Goal: Book appointment/travel/reservation

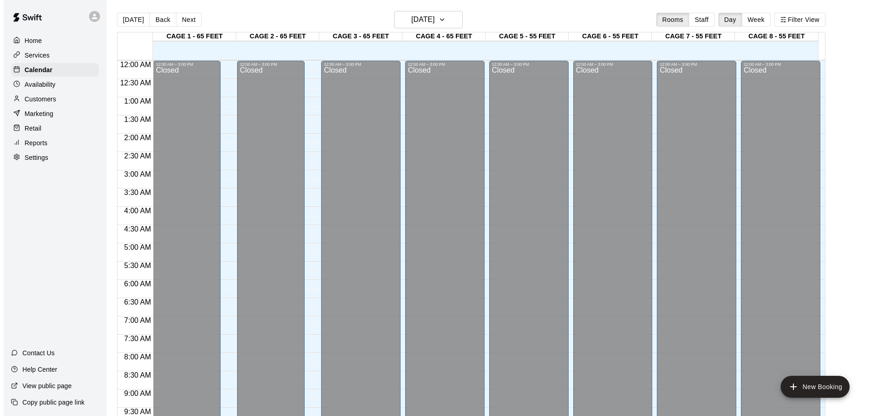
scroll to position [484, 0]
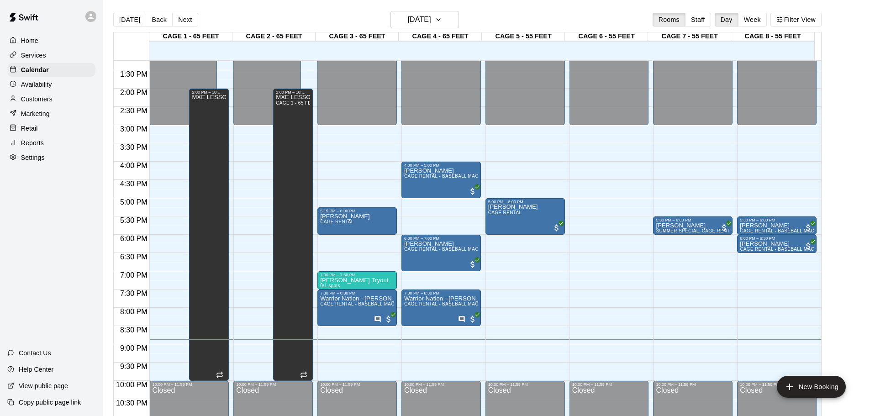
click at [333, 345] on div "12:00 AM – 3:00 PM Closed 5:15 PM – 6:00 PM [PERSON_NAME] CAGE RENTAL 7:00 PM –…" at bounding box center [356, 15] width 79 height 877
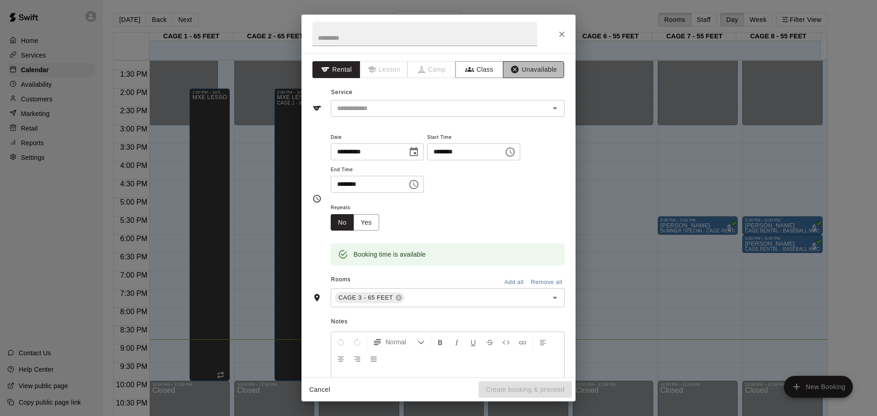
click at [513, 70] on button "Unavailable" at bounding box center [533, 69] width 61 height 17
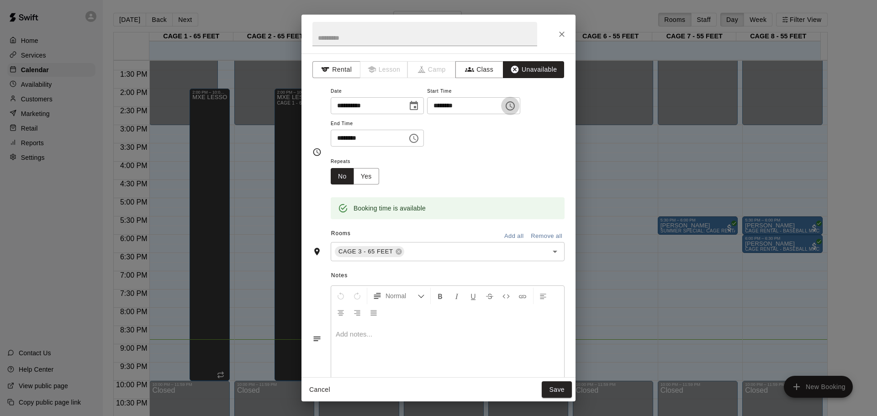
click at [516, 104] on icon "Choose time, selected time is 8:45 PM" at bounding box center [510, 105] width 11 height 11
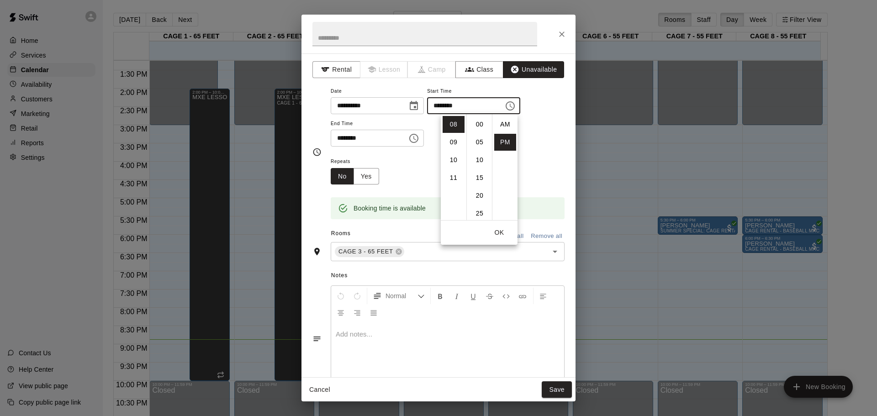
scroll to position [16, 0]
click at [453, 148] on li "09" at bounding box center [454, 142] width 22 height 17
click at [476, 123] on li "00" at bounding box center [480, 124] width 22 height 17
type input "********"
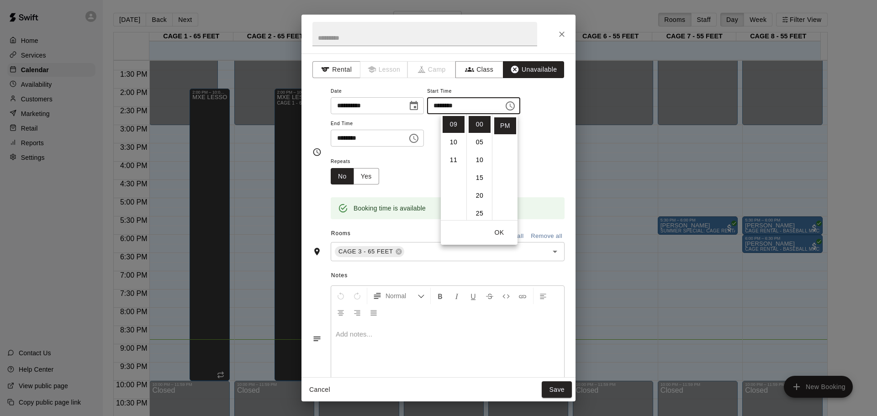
click at [529, 162] on div "Repeats No Yes" at bounding box center [448, 170] width 234 height 29
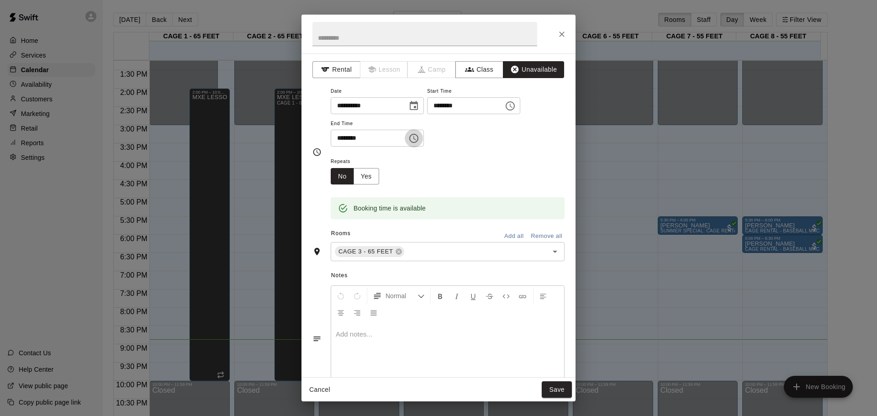
click at [420, 137] on button "Choose time, selected time is 9:15 PM" at bounding box center [414, 138] width 18 height 18
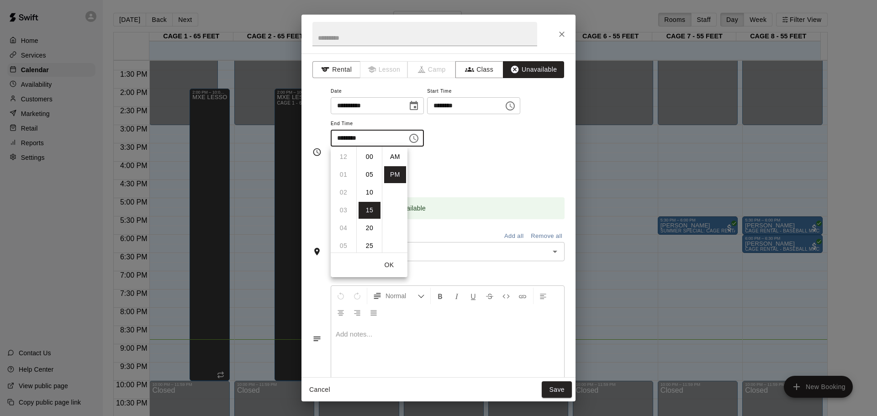
scroll to position [16, 0]
click at [341, 176] on li "10" at bounding box center [344, 174] width 22 height 17
click at [373, 153] on li "00" at bounding box center [370, 156] width 22 height 17
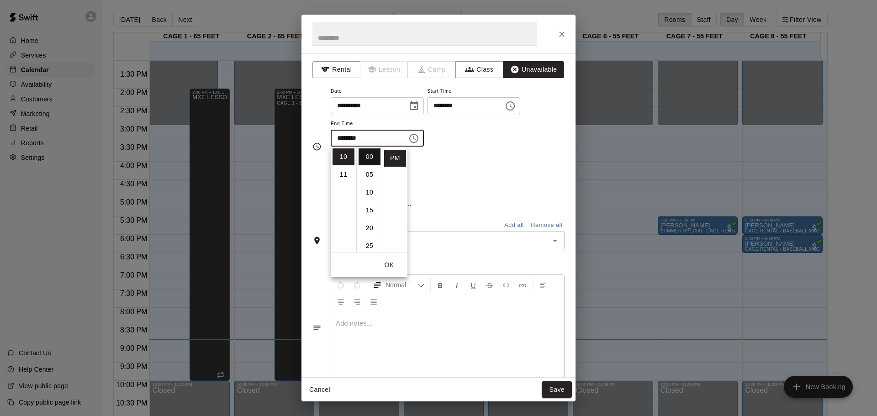
type input "********"
click at [562, 386] on button "Save" at bounding box center [557, 389] width 30 height 17
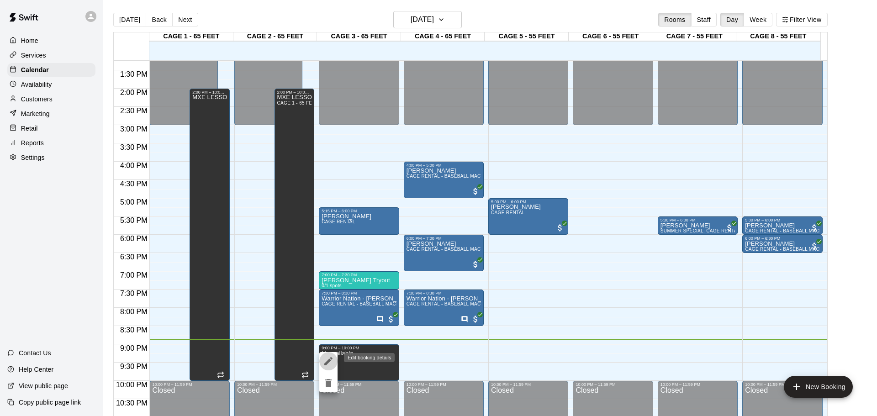
click at [329, 354] on button "edit" at bounding box center [328, 361] width 18 height 18
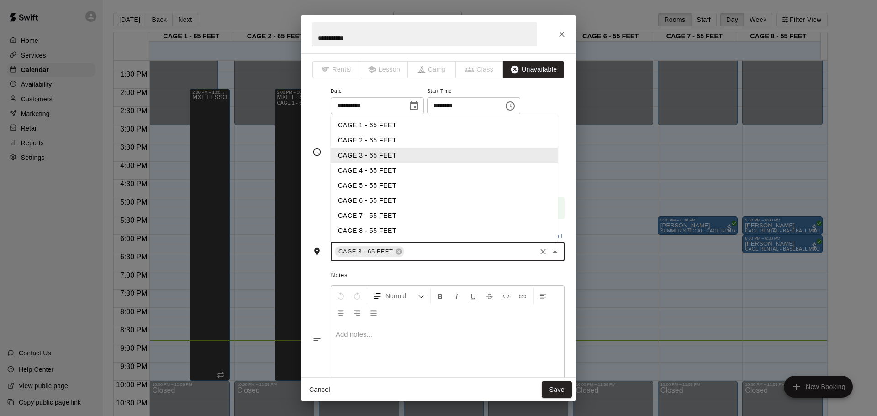
click at [508, 251] on input "text" at bounding box center [471, 251] width 130 height 11
click at [407, 126] on li "CAGE 1 - 65 FEET" at bounding box center [444, 125] width 227 height 15
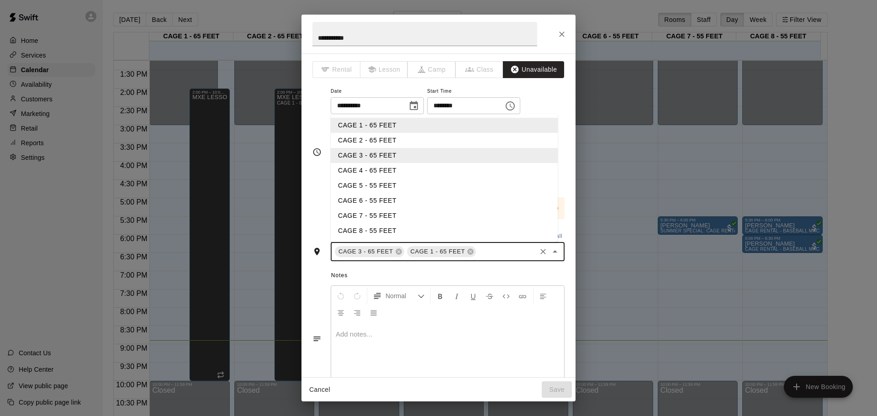
click at [505, 252] on input "text" at bounding box center [506, 251] width 58 height 11
click at [407, 138] on li "CAGE 2 - 65 FEET" at bounding box center [444, 140] width 227 height 15
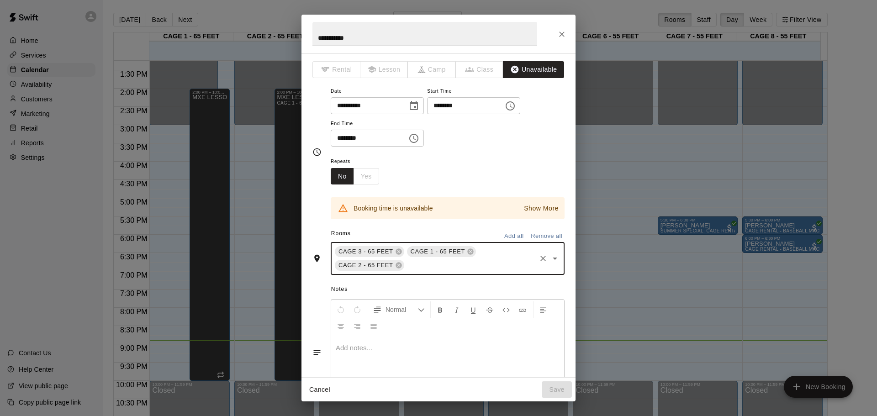
click at [489, 263] on input "text" at bounding box center [471, 265] width 130 height 11
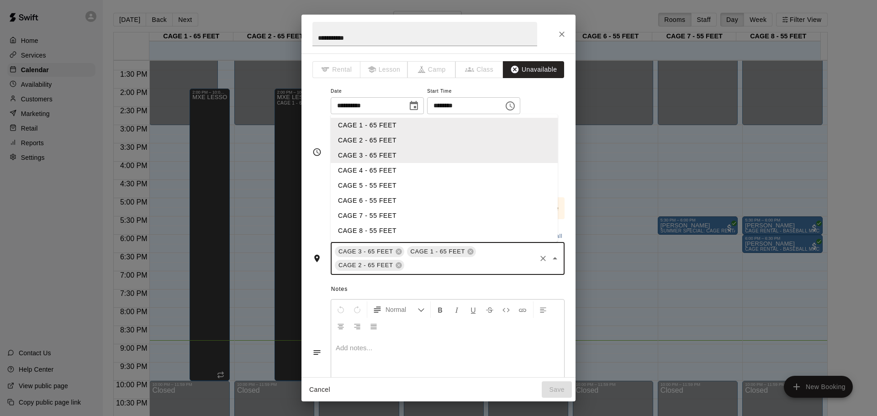
click at [418, 170] on li "CAGE 4 - 65 FEET" at bounding box center [444, 170] width 227 height 15
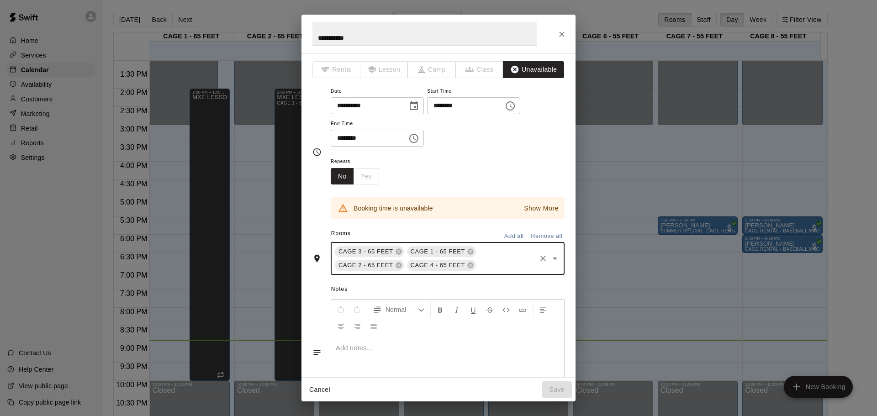
click at [486, 261] on input "text" at bounding box center [506, 265] width 58 height 11
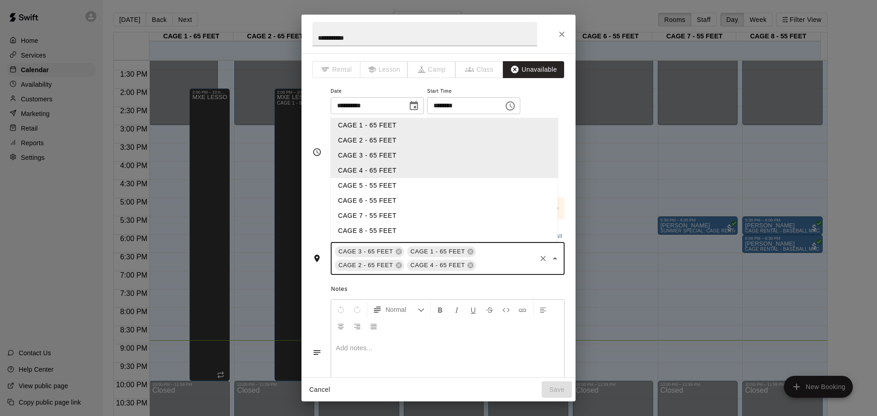
click at [415, 183] on li "CAGE 5 - 55 FEET" at bounding box center [444, 185] width 227 height 15
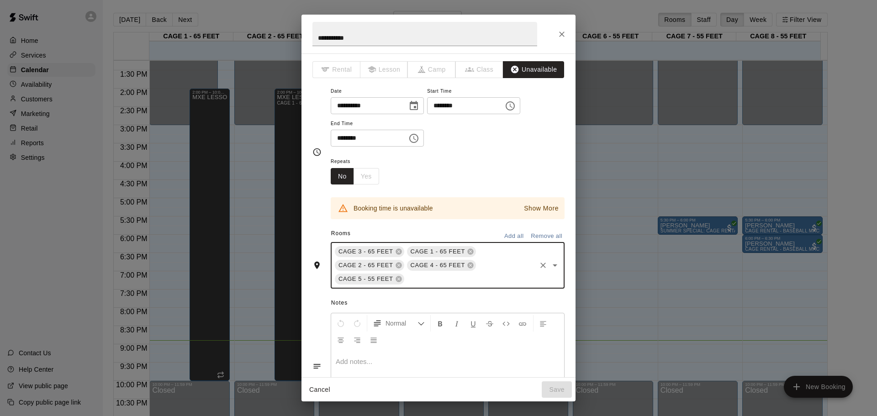
click at [486, 258] on div "CAGE 3 - 65 FEET CAGE 1 - 65 FEET CAGE 2 - 65 FEET CAGE 4 - 65 FEET CAGE 5 - 55…" at bounding box center [448, 265] width 234 height 47
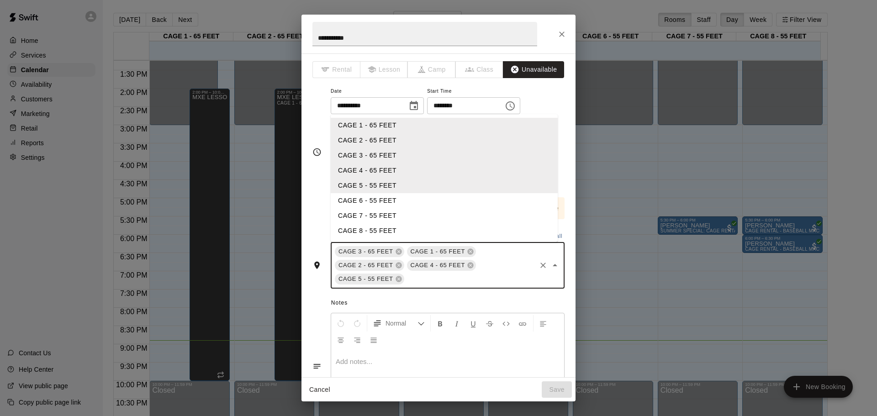
drag, startPoint x: 431, startPoint y: 200, endPoint x: 452, endPoint y: 227, distance: 34.5
click at [430, 200] on li "CAGE 6 - 55 FEET" at bounding box center [444, 200] width 227 height 15
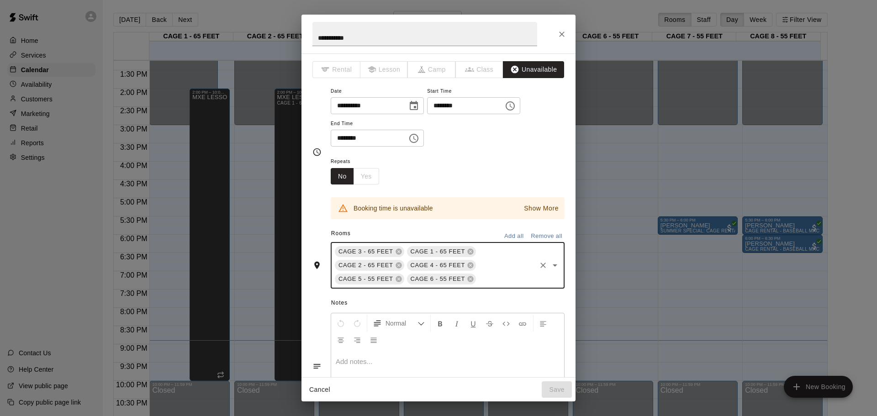
click at [489, 278] on input "text" at bounding box center [506, 279] width 58 height 11
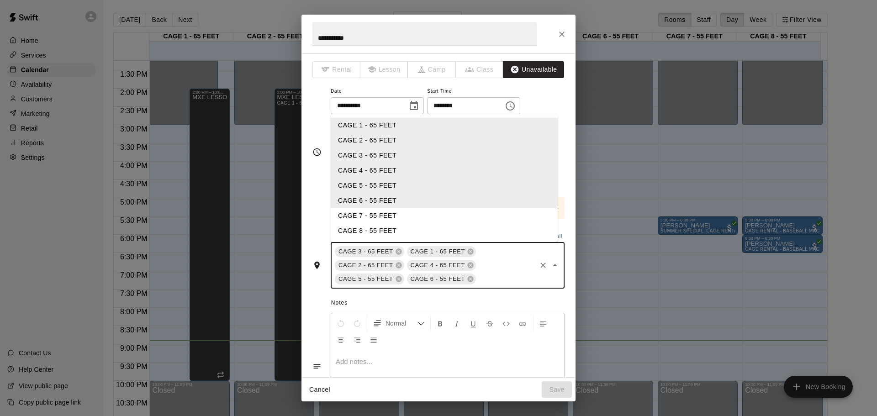
click at [441, 212] on li "CAGE 7 - 55 FEET" at bounding box center [444, 215] width 227 height 15
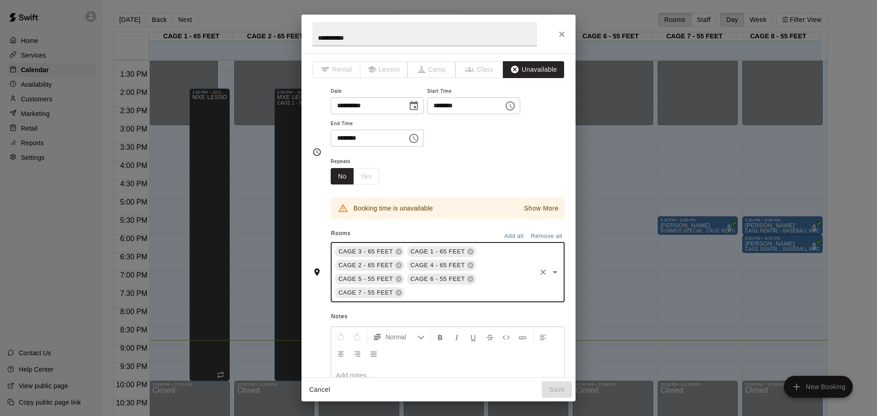
click at [502, 264] on div "CAGE 3 - 65 FEET CAGE 1 - 65 FEET CAGE 2 - 65 FEET CAGE 4 - 65 FEET CAGE 5 - 55…" at bounding box center [448, 272] width 234 height 60
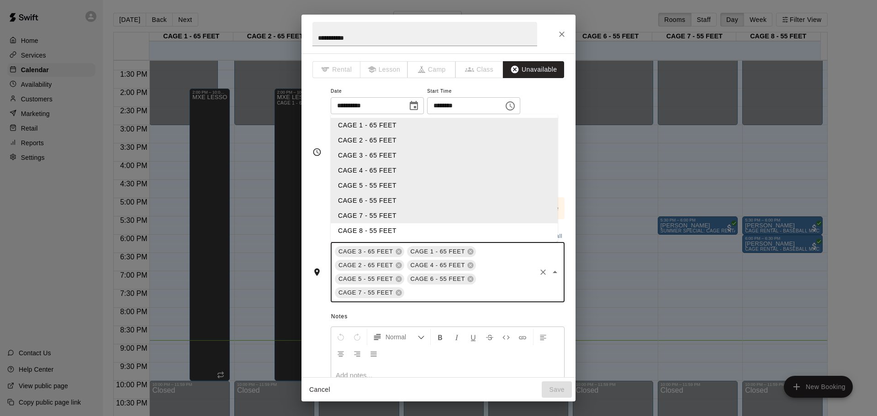
click at [400, 233] on li "CAGE 8 - 55 FEET" at bounding box center [444, 230] width 227 height 15
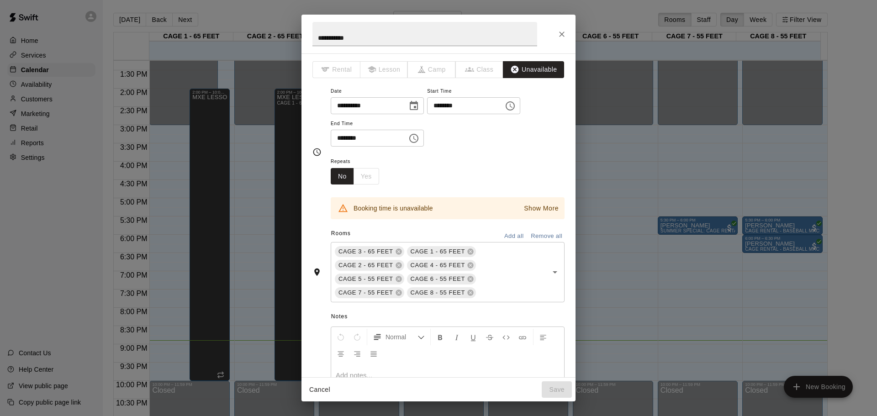
click at [509, 169] on div "Repeats No Yes" at bounding box center [448, 170] width 234 height 29
click at [398, 263] on icon at bounding box center [399, 266] width 6 height 6
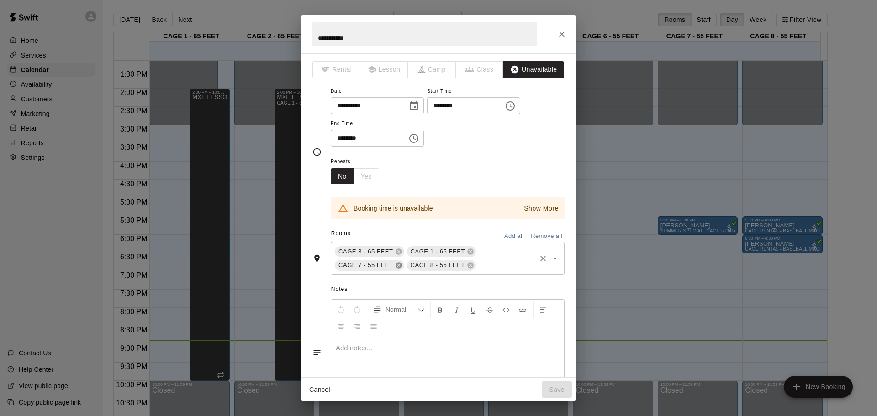
click at [398, 263] on icon at bounding box center [399, 266] width 6 height 6
click at [470, 250] on icon at bounding box center [470, 252] width 6 height 6
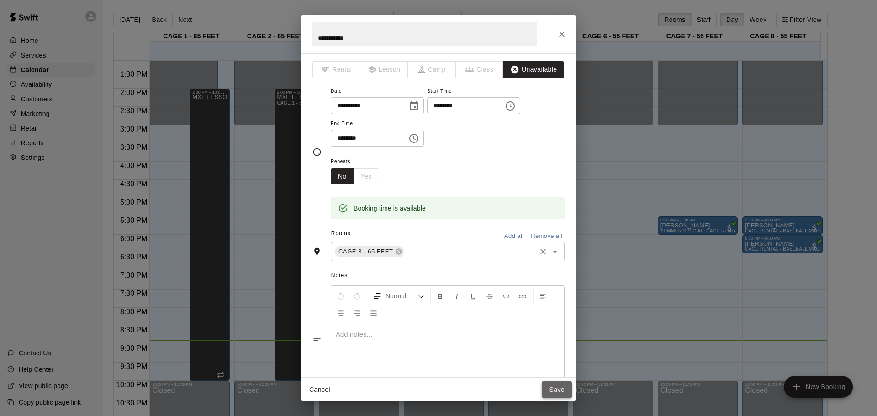
click at [559, 387] on button "Save" at bounding box center [557, 389] width 30 height 17
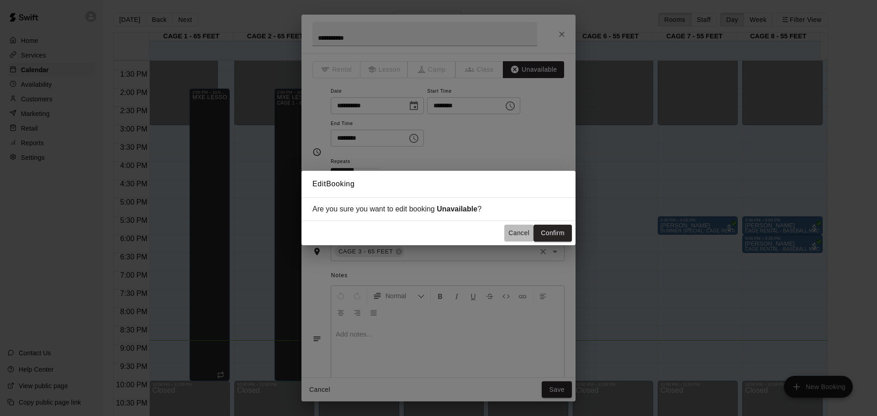
click at [525, 236] on button "Cancel" at bounding box center [518, 233] width 29 height 17
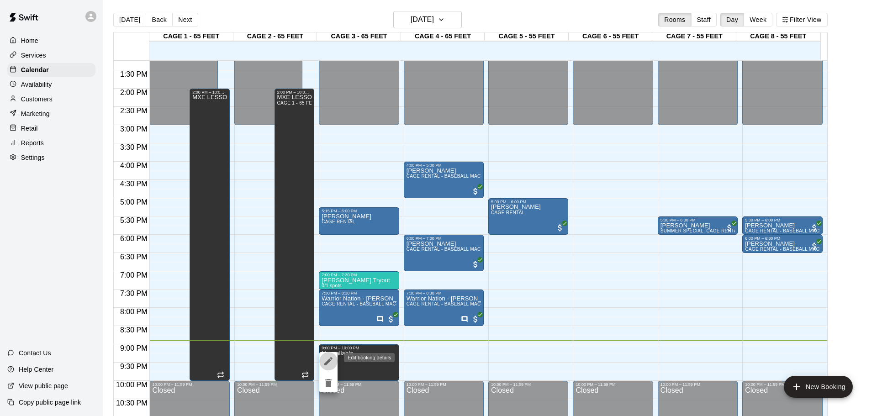
click at [334, 357] on button "edit" at bounding box center [328, 361] width 18 height 18
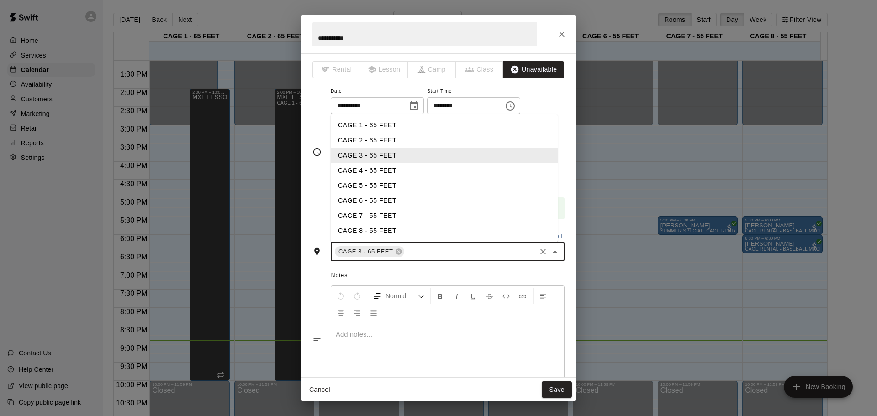
click at [425, 254] on input "text" at bounding box center [471, 251] width 130 height 11
click at [394, 170] on li "CAGE 4 - 65 FEET" at bounding box center [444, 170] width 227 height 15
click at [483, 255] on input "text" at bounding box center [506, 251] width 58 height 11
click at [419, 184] on li "CAGE 5 - 55 FEET" at bounding box center [444, 185] width 227 height 15
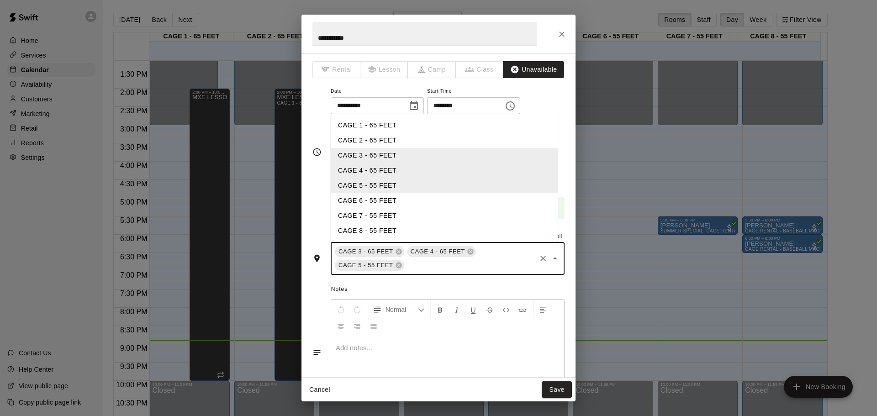
click at [481, 261] on input "text" at bounding box center [471, 265] width 130 height 11
click at [420, 201] on li "CAGE 6 - 55 FEET" at bounding box center [444, 200] width 227 height 15
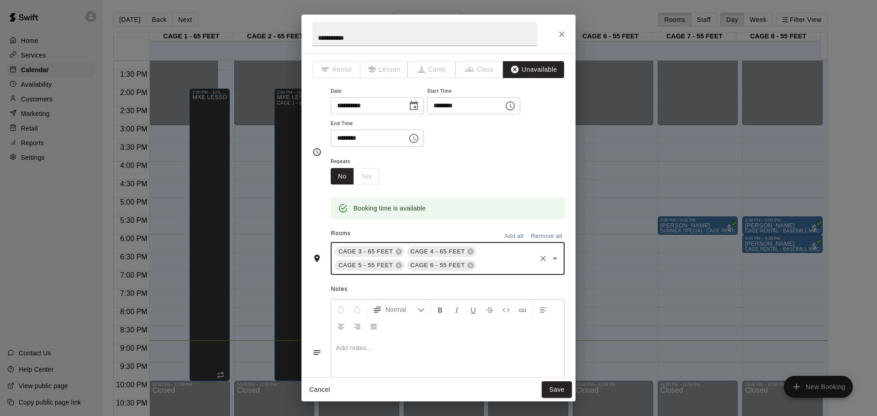
click at [497, 245] on div "CAGE 3 - 65 FEET CAGE 4 - 65 FEET CAGE 5 - 55 FEET CAGE 6 - 55 FEET ​" at bounding box center [448, 258] width 234 height 33
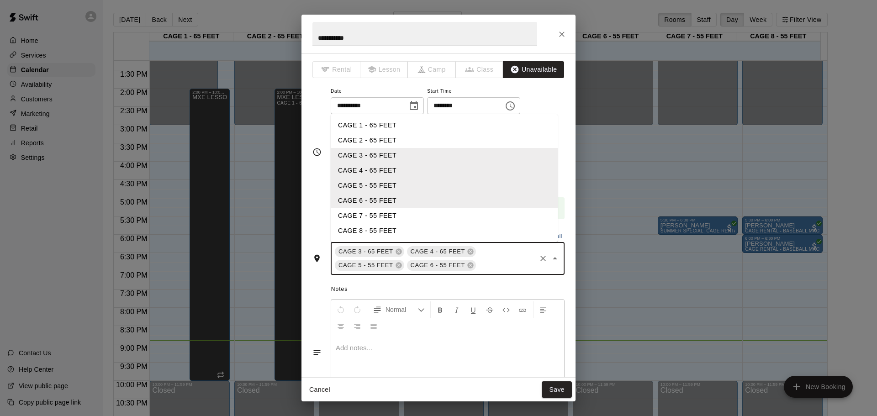
click at [421, 210] on li "CAGE 7 - 55 FEET" at bounding box center [444, 215] width 227 height 15
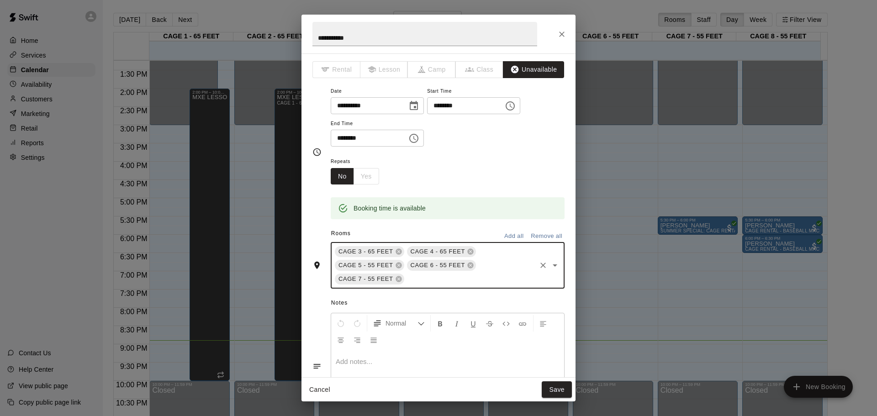
click at [513, 269] on div "CAGE 3 - 65 FEET CAGE 4 - 65 FEET CAGE 5 - 55 FEET CAGE 6 - 55 FEET CAGE 7 - 55…" at bounding box center [448, 265] width 234 height 47
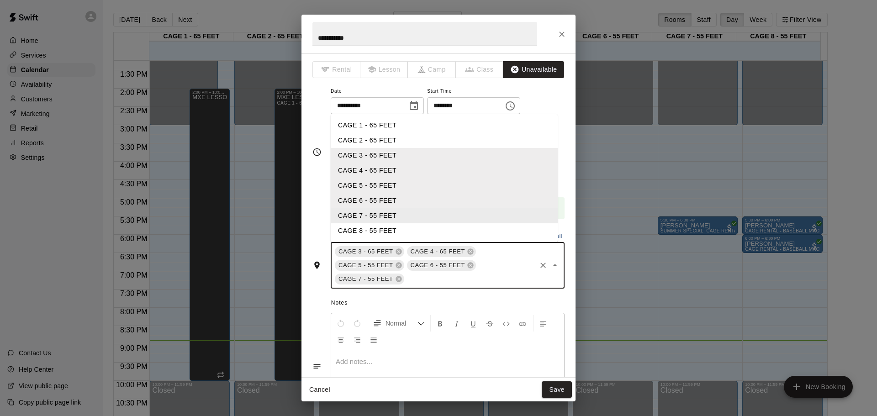
click at [418, 222] on li "CAGE 7 - 55 FEET" at bounding box center [444, 215] width 227 height 15
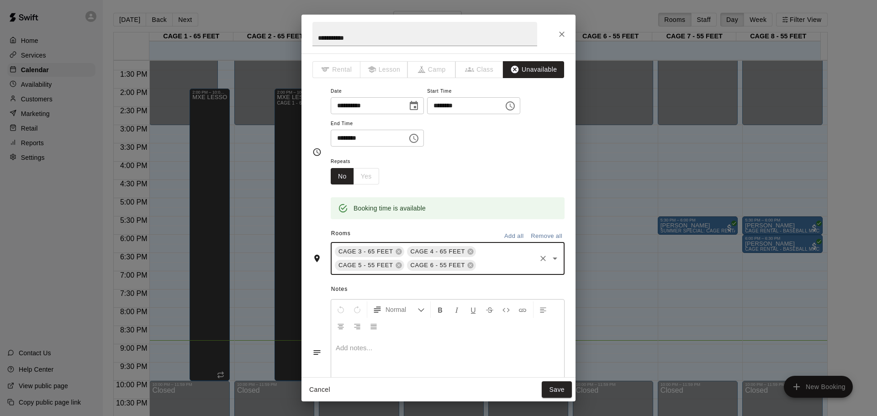
click at [500, 258] on div "CAGE 3 - 65 FEET CAGE 4 - 65 FEET CAGE 5 - 55 FEET CAGE 6 - 55 FEET ​" at bounding box center [448, 258] width 234 height 33
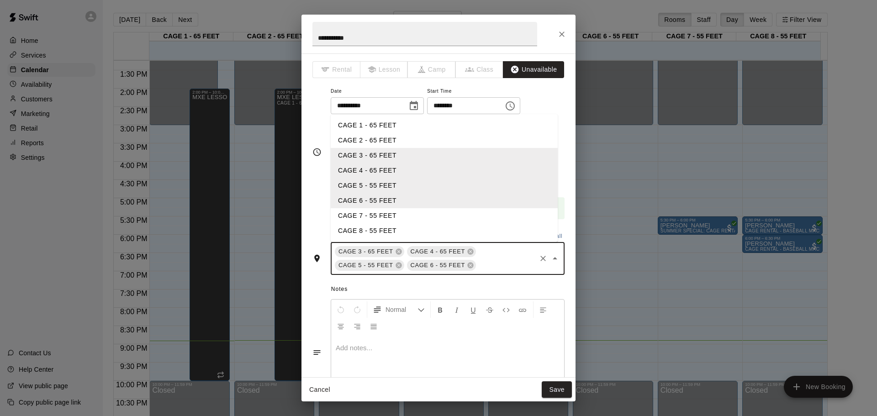
click at [425, 213] on li "CAGE 7 - 55 FEET" at bounding box center [444, 215] width 227 height 15
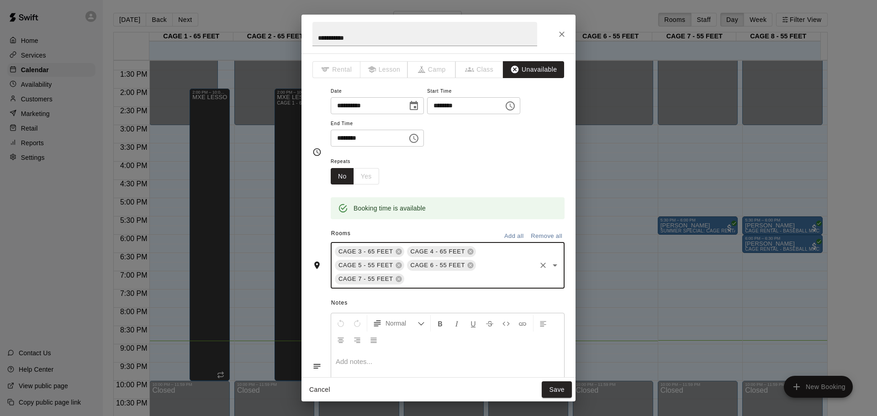
click at [498, 266] on div "CAGE 3 - 65 FEET CAGE 4 - 65 FEET CAGE 5 - 55 FEET CAGE 6 - 55 FEET CAGE 7 - 55…" at bounding box center [448, 265] width 234 height 47
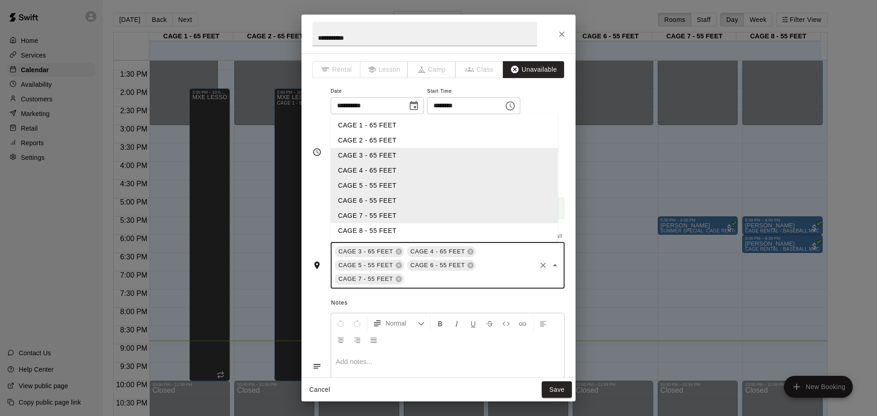
click at [450, 233] on li "CAGE 8 - 55 FEET" at bounding box center [444, 230] width 227 height 15
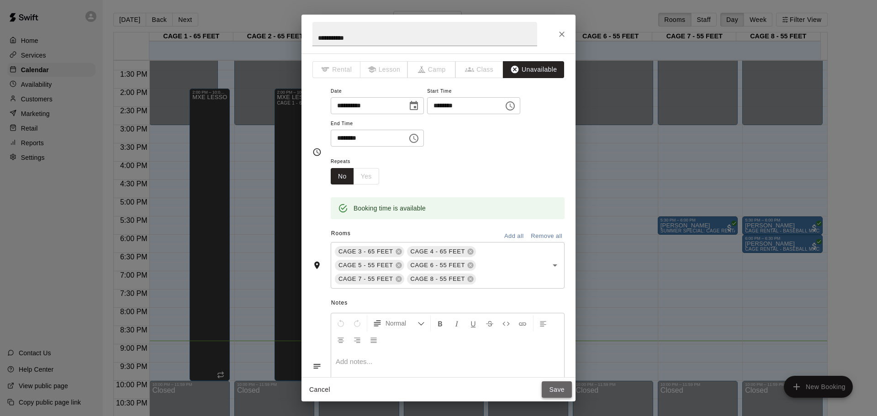
click at [560, 394] on button "Save" at bounding box center [557, 389] width 30 height 17
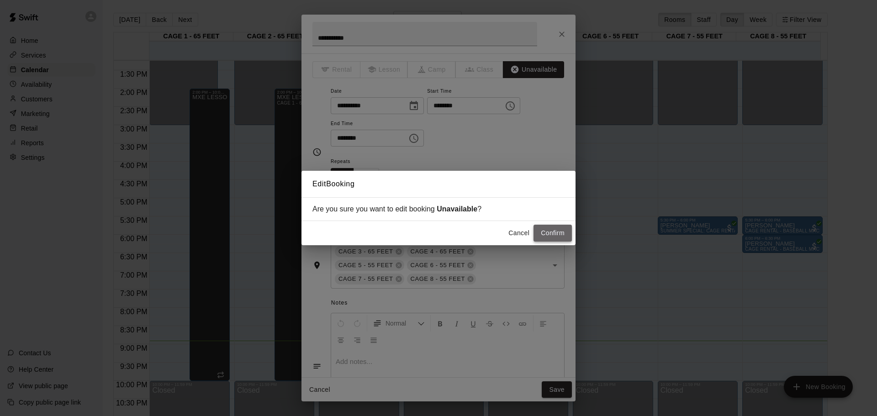
click at [539, 231] on button "Confirm" at bounding box center [553, 233] width 38 height 17
